Goal: Information Seeking & Learning: Learn about a topic

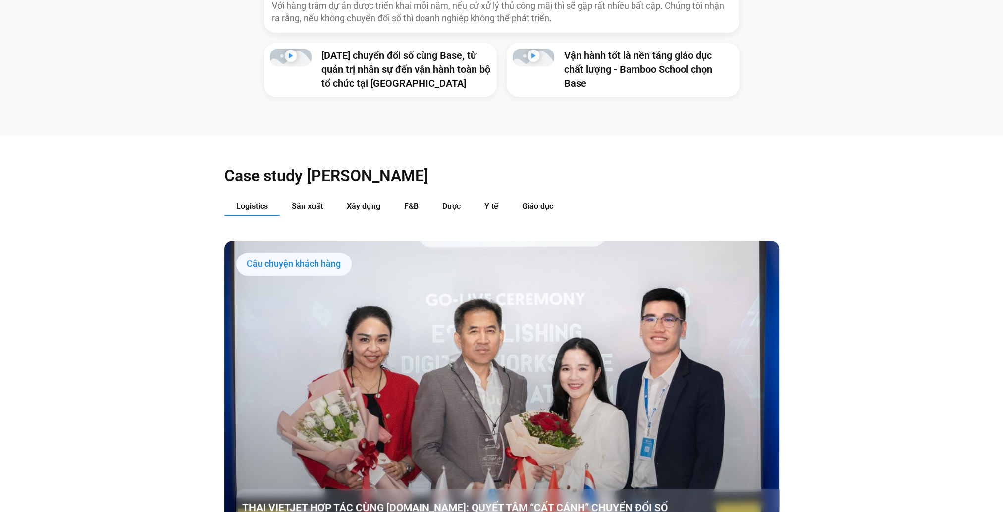
scroll to position [1189, 0]
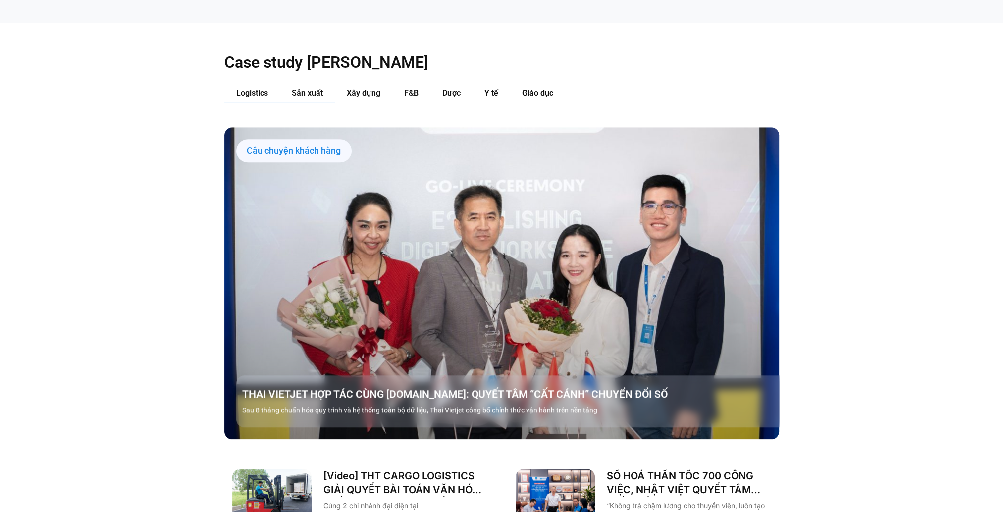
click at [297, 88] on span "Sản xuất" at bounding box center [307, 92] width 31 height 9
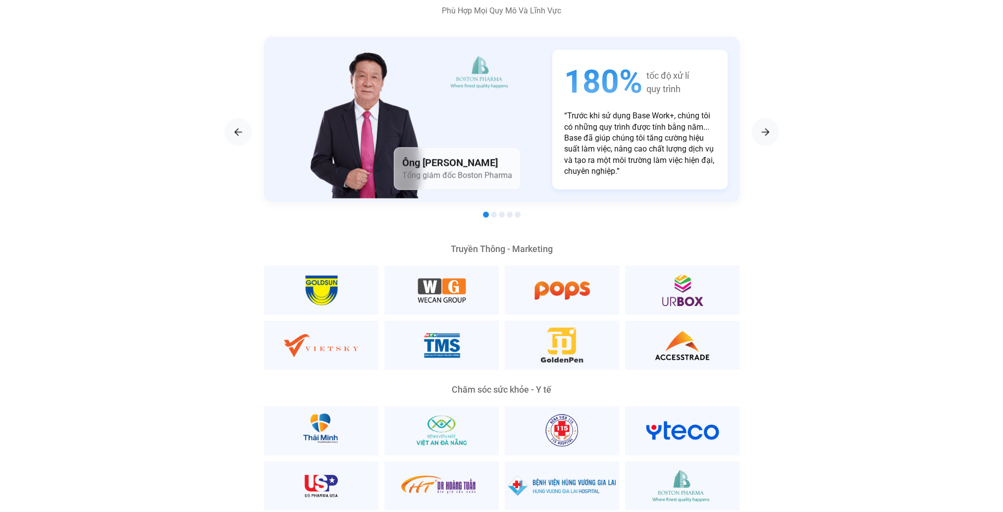
scroll to position [1783, 0]
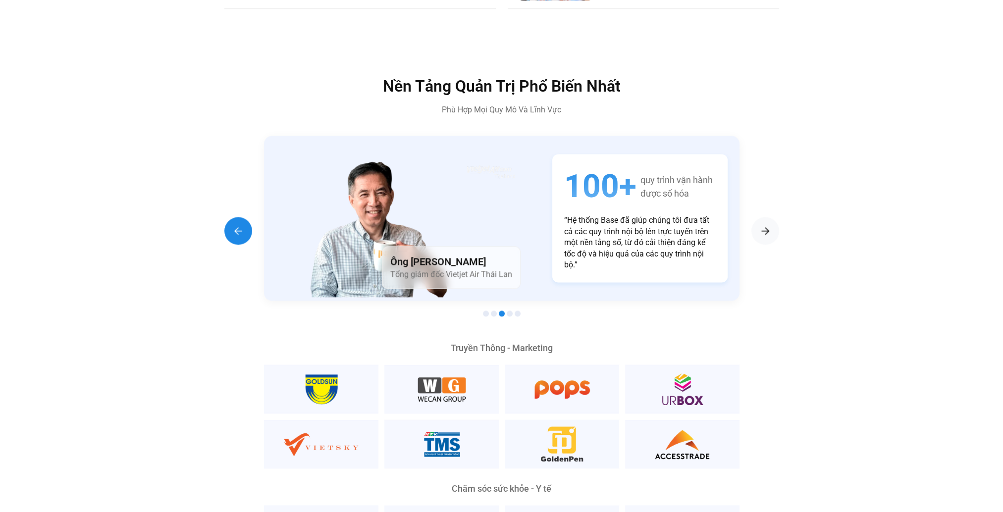
click at [241, 225] on img "Previous slide" at bounding box center [238, 231] width 12 height 12
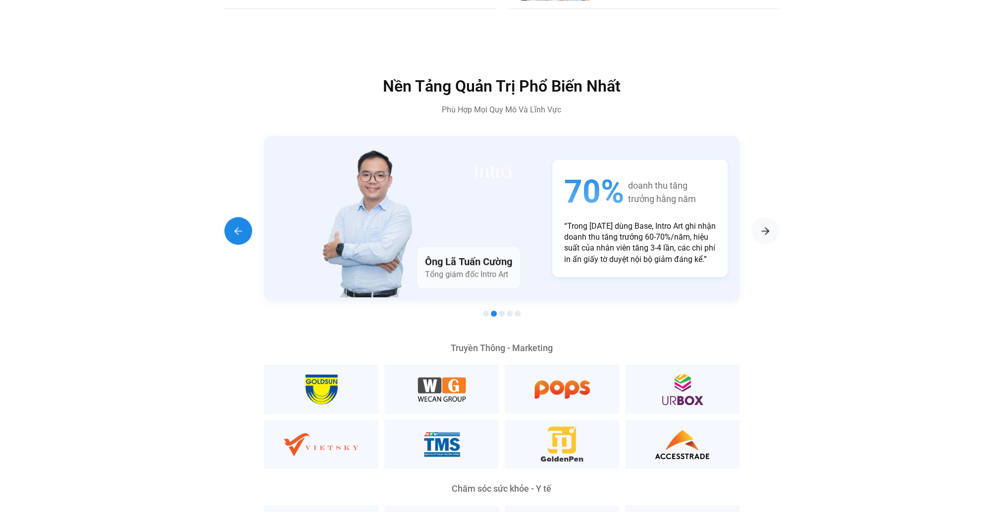
click at [241, 225] on img "Previous slide" at bounding box center [238, 231] width 12 height 12
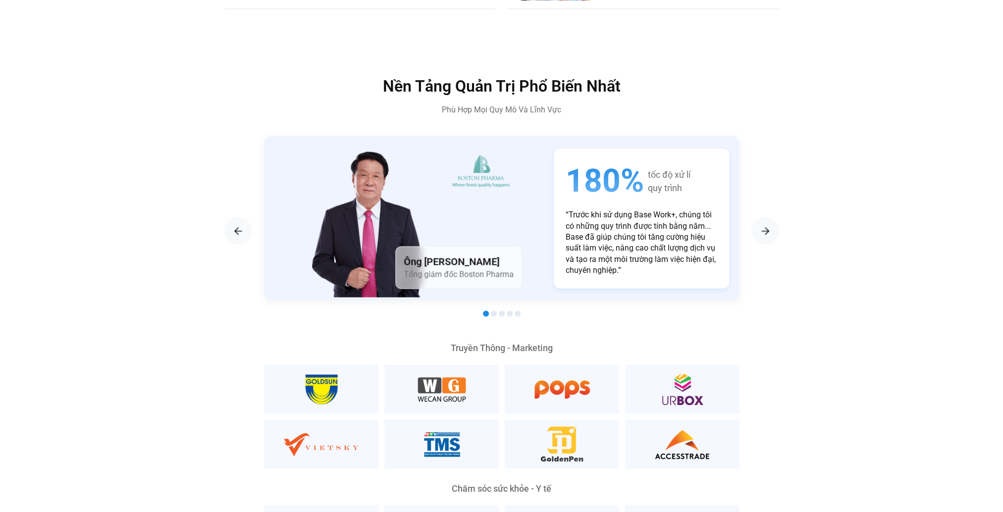
click at [566, 222] on p "“Trước khi sử dụng Base Work+, chúng tôi có những quy trình được tính bằng năm.…" at bounding box center [642, 243] width 152 height 66
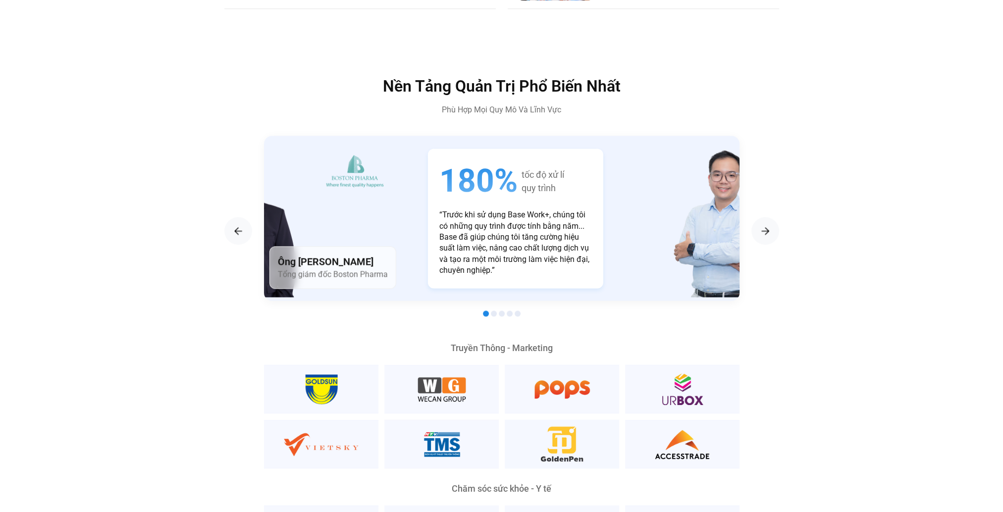
click at [439, 218] on p "“Trước khi sử dụng Base Work+, chúng tôi có những quy trình được tính bằng năm.…" at bounding box center [515, 243] width 152 height 66
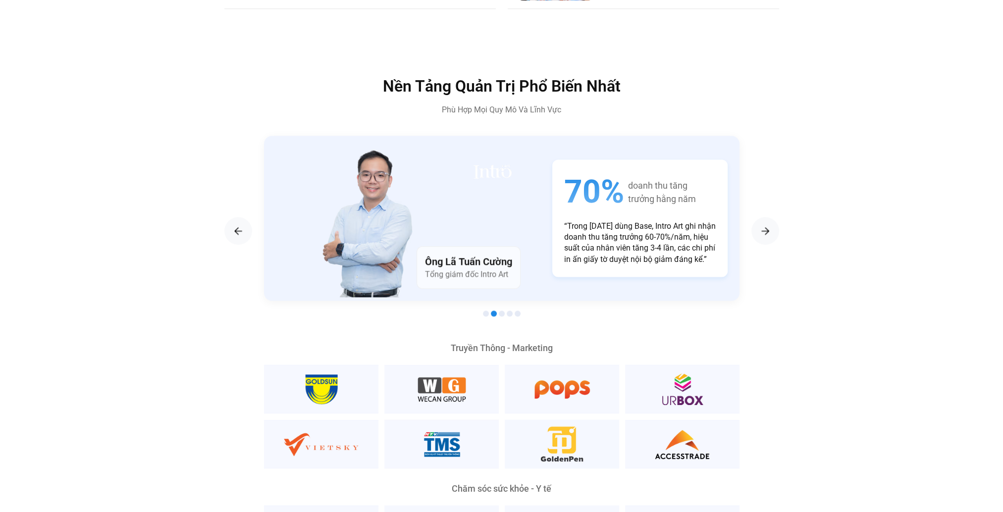
click at [333, 206] on div "Ông Lã Tuấn Cường Tổng giám đốc Intro Art" at bounding box center [395, 218] width 262 height 165
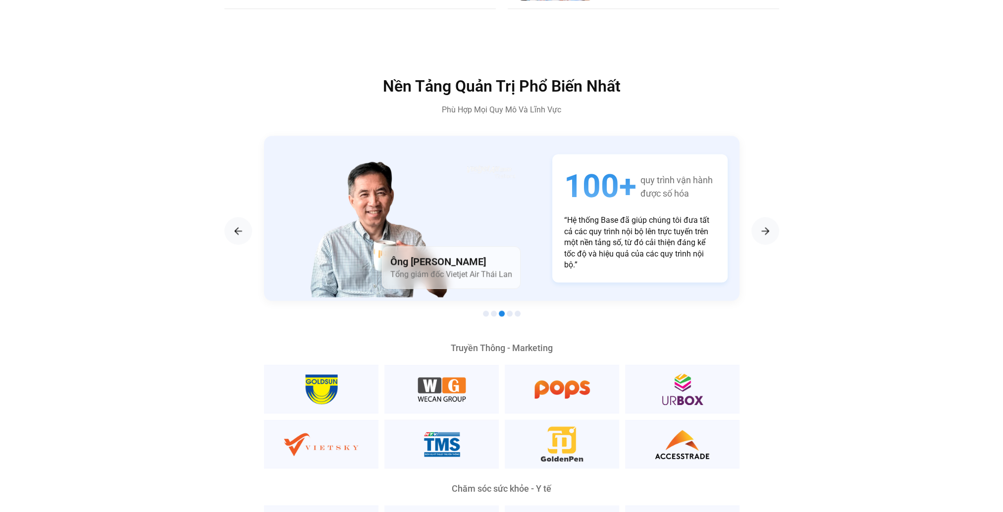
click at [398, 204] on div "Ông [PERSON_NAME] Tổng giám đốc Vietjet Air Thái Lan" at bounding box center [395, 218] width 262 height 165
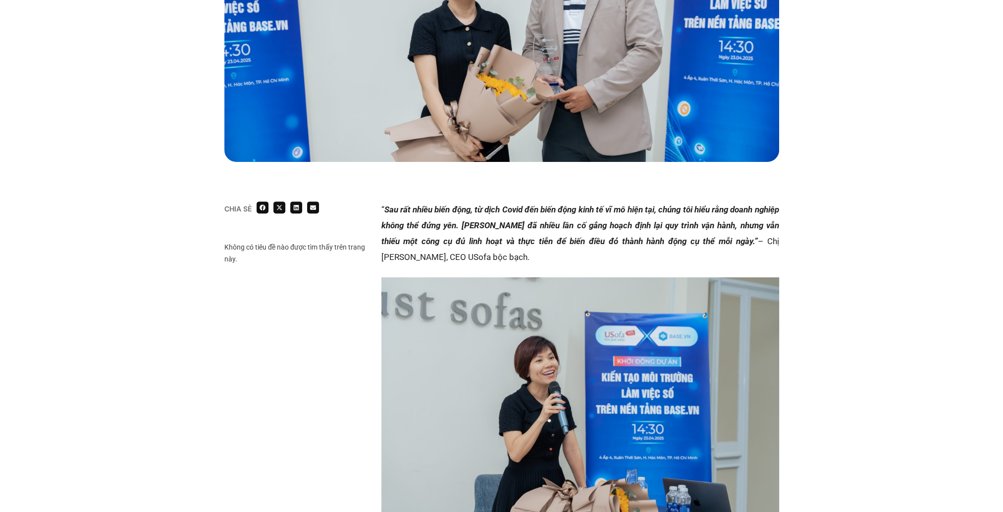
scroll to position [446, 0]
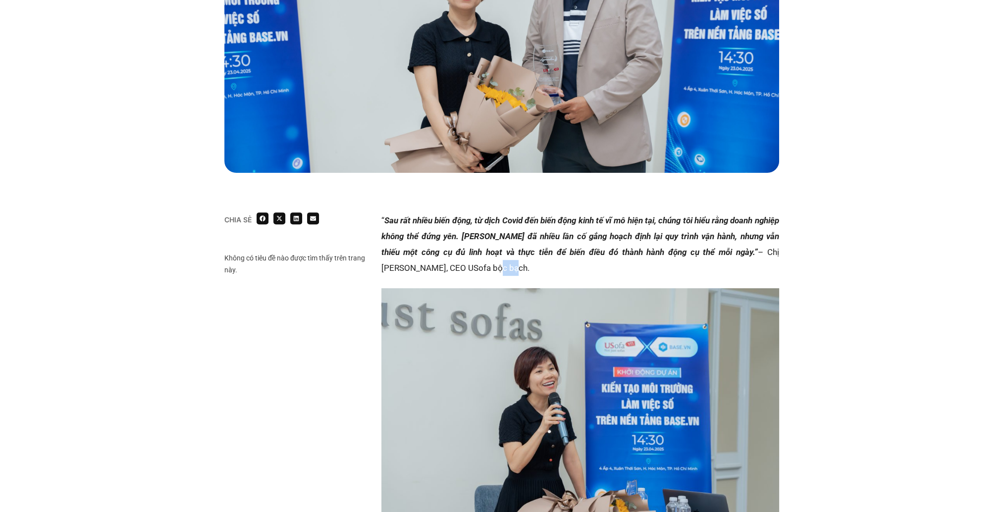
drag, startPoint x: 444, startPoint y: 239, endPoint x: 462, endPoint y: 236, distance: 18.0
click at [462, 236] on p "“ Sau rất nhiều biến động, từ dịch Covid đến biến động kinh tế vĩ mô hiện tại, …" at bounding box center [580, 244] width 398 height 63
drag, startPoint x: 462, startPoint y: 236, endPoint x: 445, endPoint y: 238, distance: 17.0
click at [445, 238] on p "“ Sau rất nhiều biến động, từ dịch Covid đến biến động kinh tế vĩ mô hiện tại, …" at bounding box center [580, 244] width 398 height 63
click at [442, 237] on p "“ Sau rất nhiều biến động, từ dịch Covid đến biến động kinh tế vĩ mô hiện tại, …" at bounding box center [580, 244] width 398 height 63
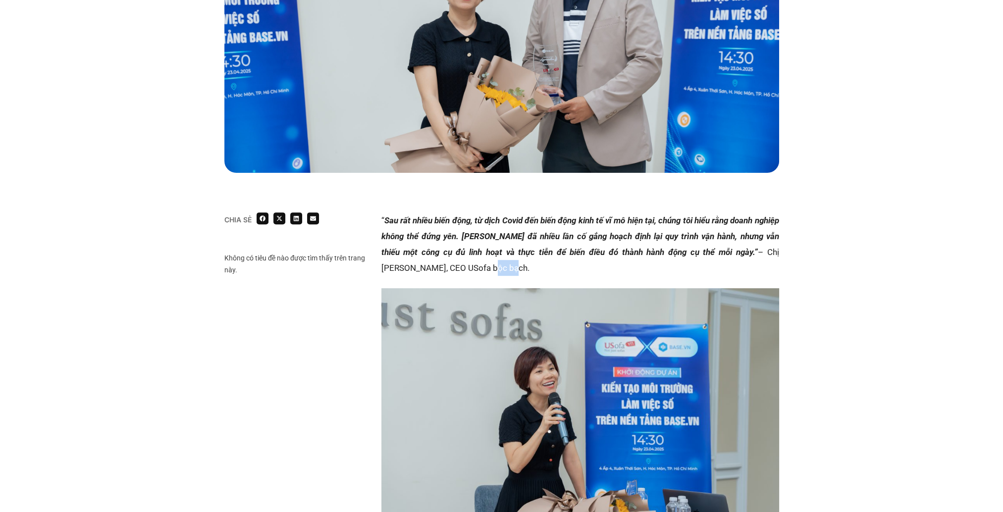
drag, startPoint x: 442, startPoint y: 236, endPoint x: 463, endPoint y: 235, distance: 20.8
click at [463, 235] on p "“ Sau rất nhiều biến động, từ dịch Covid đến biến động kinh tế vĩ mô hiện tại, …" at bounding box center [580, 244] width 398 height 63
drag, startPoint x: 463, startPoint y: 235, endPoint x: 454, endPoint y: 236, distance: 8.9
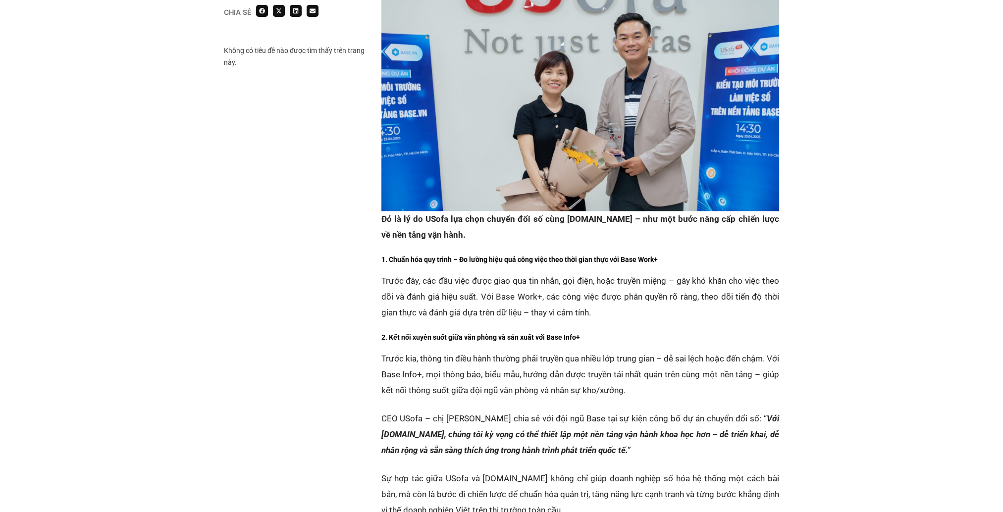
scroll to position [1288, 0]
